Goal: Check status: Check status

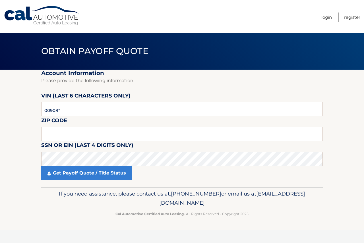
type input "009088"
click at [74, 129] on input "text" at bounding box center [182, 134] width 282 height 14
type input "07756"
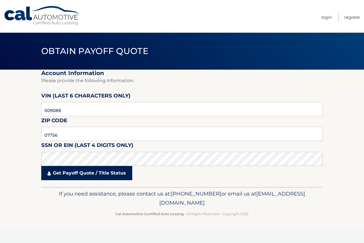
click at [85, 175] on link "Get Payoff Quote / Title Status" at bounding box center [86, 173] width 91 height 14
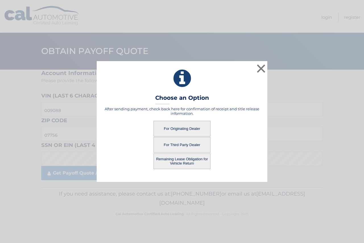
click at [187, 125] on button "For Originating Dealer" at bounding box center [182, 129] width 57 height 16
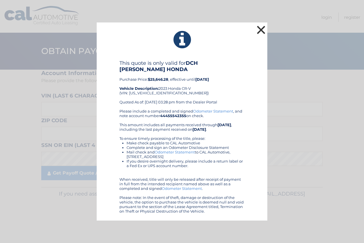
click at [262, 36] on button "×" at bounding box center [261, 29] width 11 height 11
